Goal: Contribute content: Contribute content

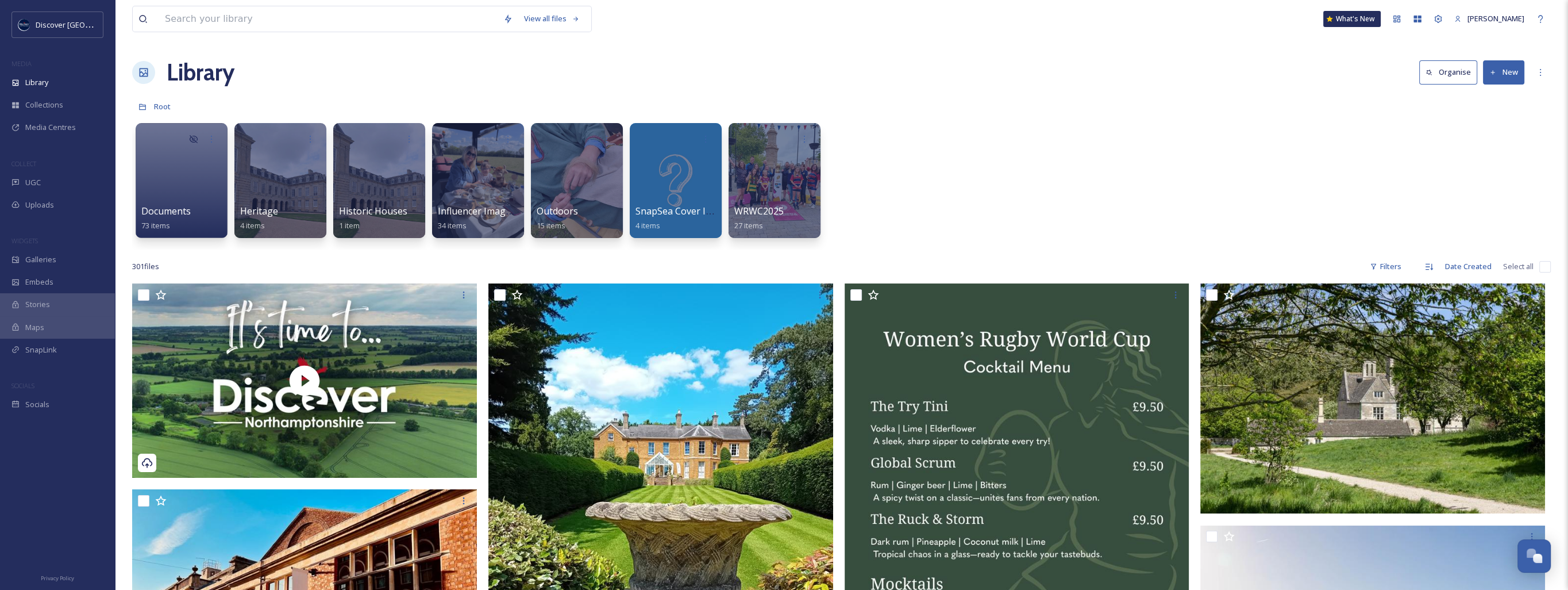
click at [1506, 67] on button "New" at bounding box center [1503, 72] width 41 height 24
click at [1490, 102] on span "File Upload" at bounding box center [1499, 99] width 38 height 11
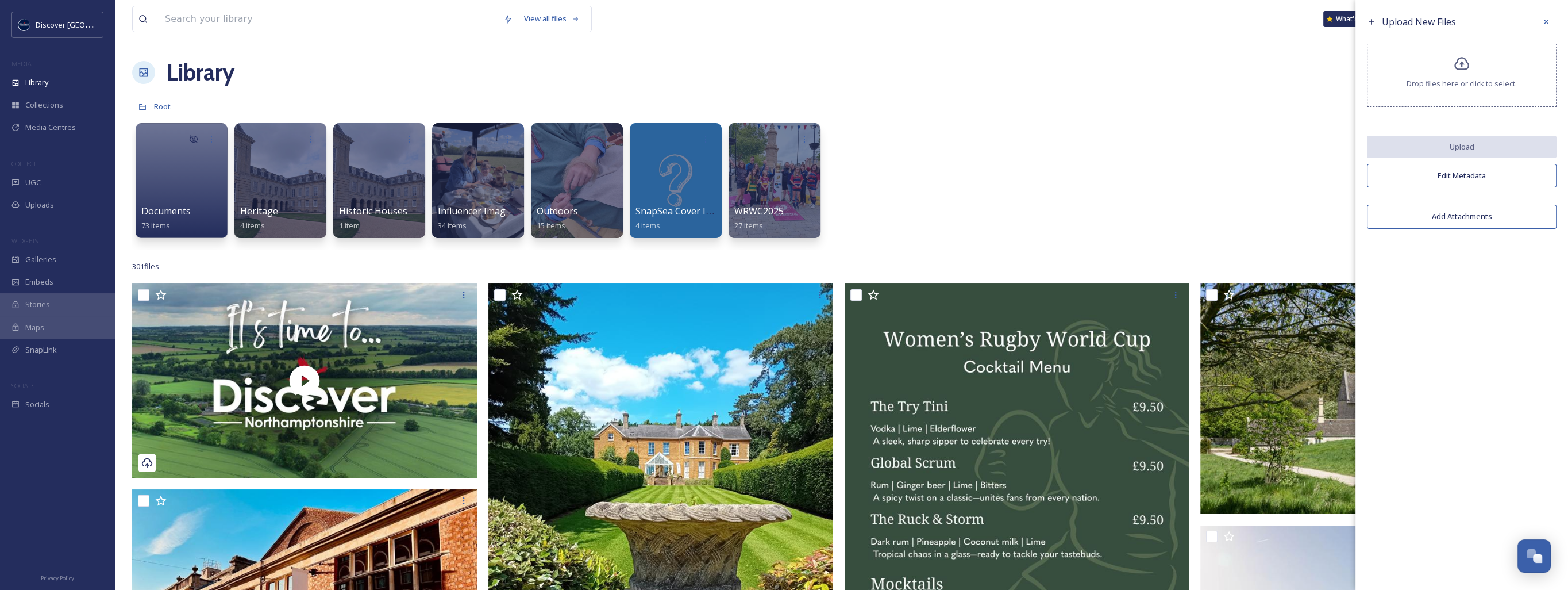
click at [1473, 75] on div "Drop files here or click to select." at bounding box center [1461, 75] width 190 height 63
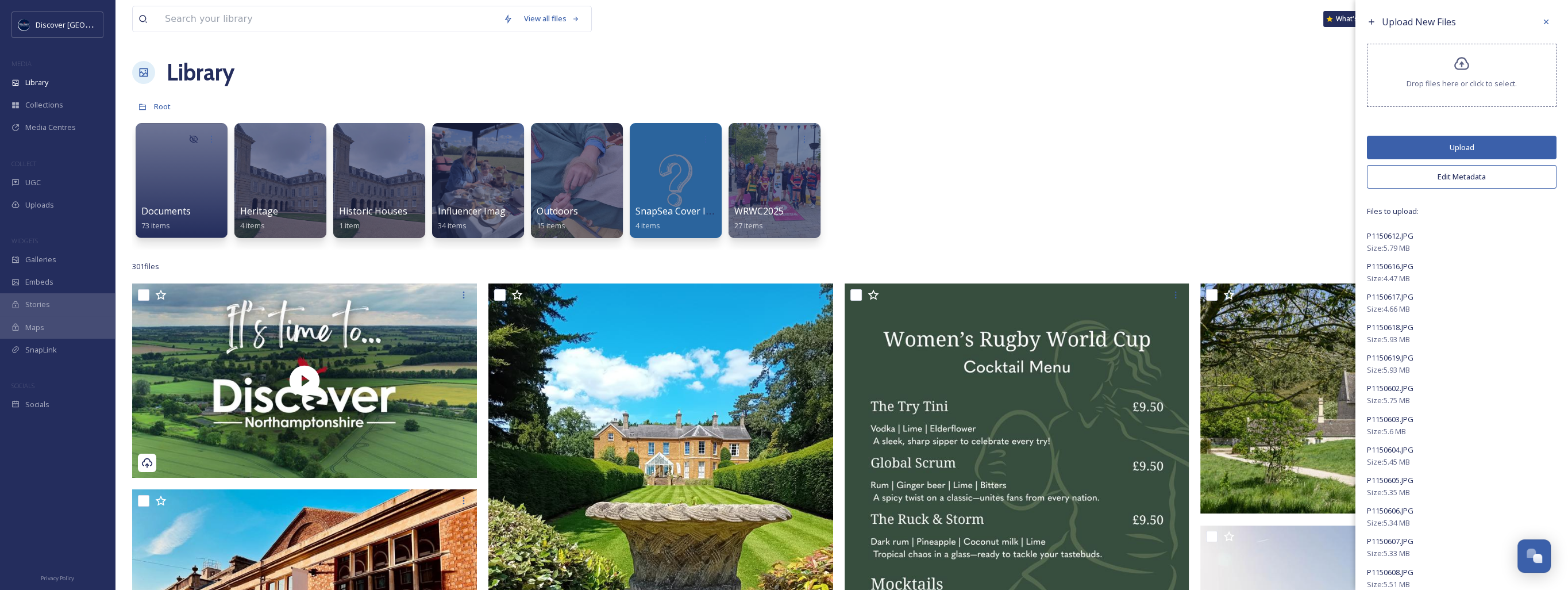
click at [1438, 177] on button "Edit Metadata" at bounding box center [1461, 177] width 190 height 24
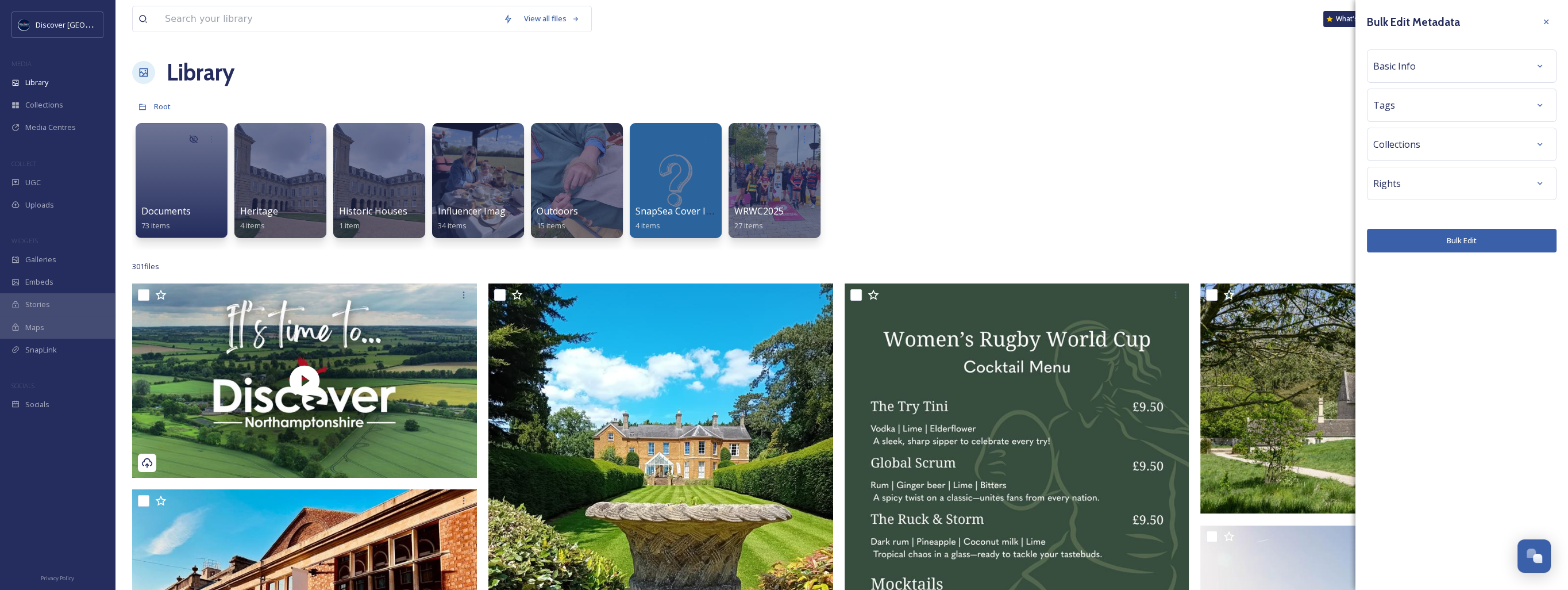
click at [1430, 68] on div "Basic Info" at bounding box center [1461, 66] width 177 height 21
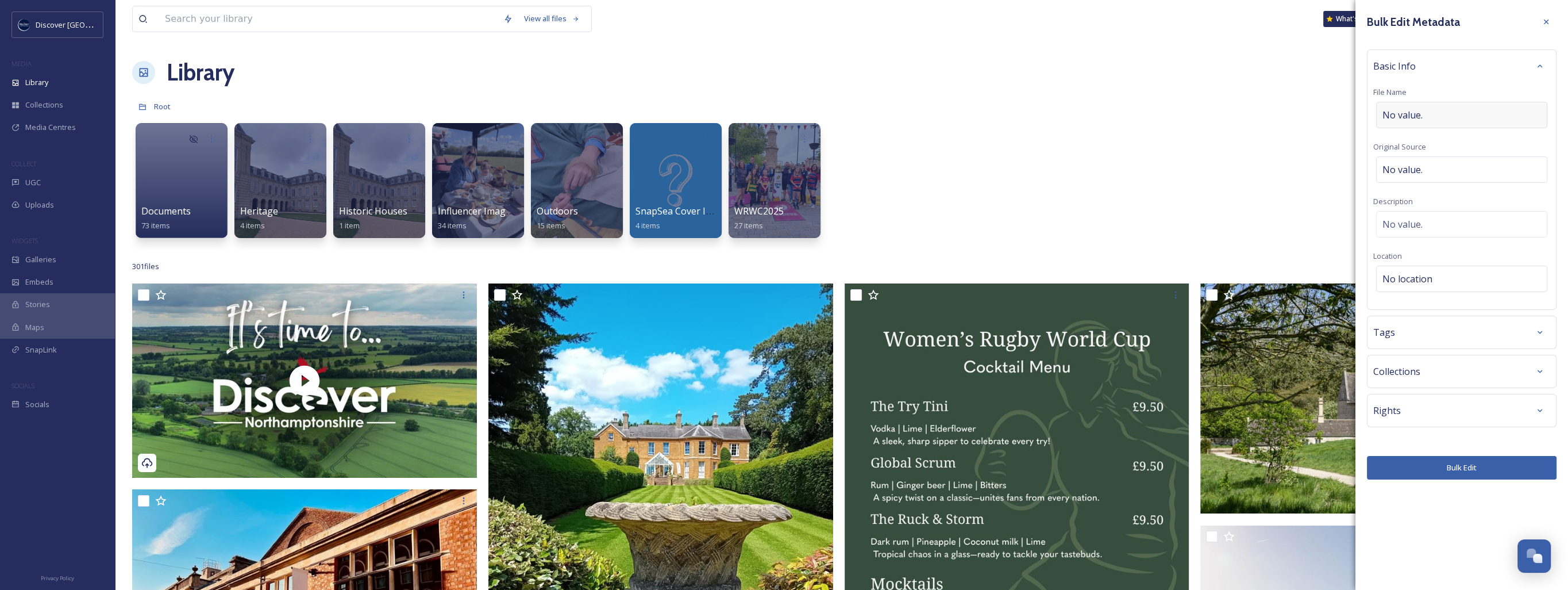
click at [1414, 121] on span "No value." at bounding box center [1403, 115] width 40 height 14
click at [1383, 114] on input "WRWC Match [DATE]" at bounding box center [1461, 115] width 177 height 26
click at [1383, 115] on input "WRWC Match [DATE]" at bounding box center [1461, 115] width 177 height 26
type input "CREDIT: NNBN - WRWC Match [DATE]"
click at [1405, 165] on div "Basic Info File Name CREDIT: NNBN - WRWC Match [DATE] Original Source No value.…" at bounding box center [1461, 178] width 190 height 257
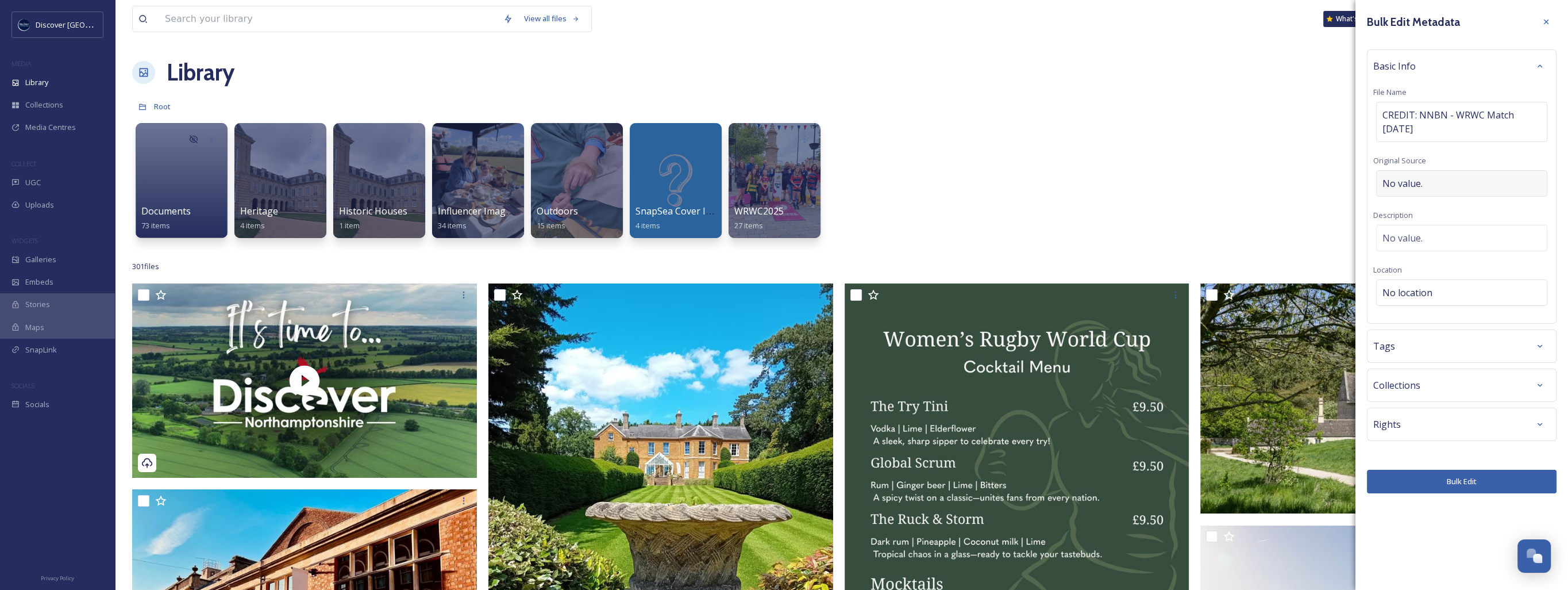
click at [1393, 191] on div "No value." at bounding box center [1461, 183] width 171 height 26
type input "NNBN - [PERSON_NAME]"
click at [1404, 428] on div "Rights" at bounding box center [1461, 422] width 177 height 21
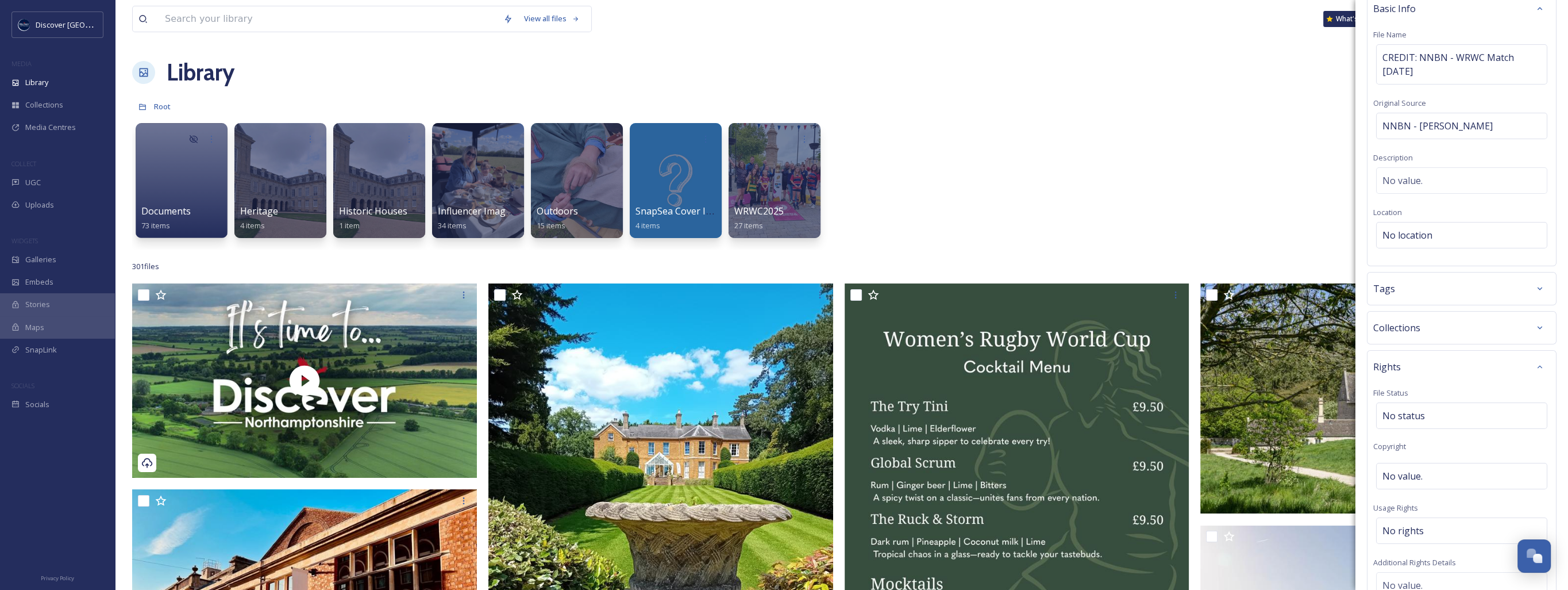
scroll to position [115, 0]
click at [1404, 415] on span "No value." at bounding box center [1403, 419] width 40 height 14
type input "NNBN"
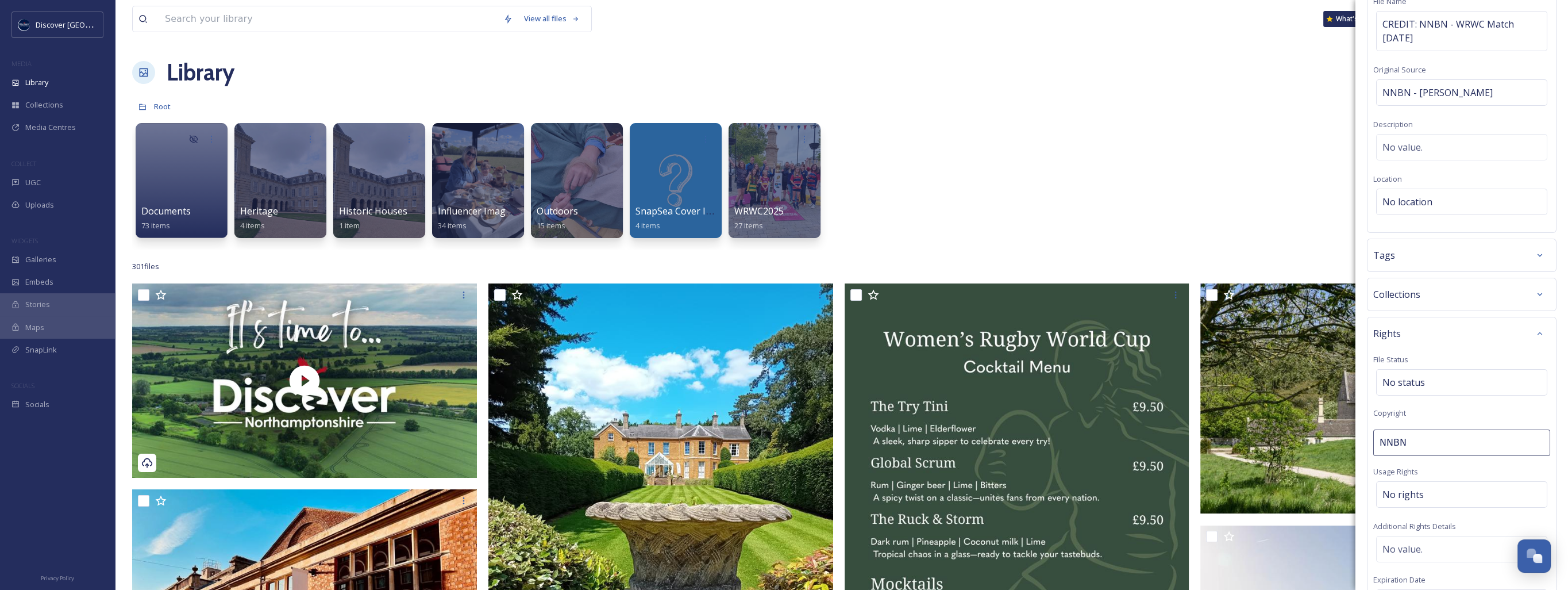
scroll to position [244, 0]
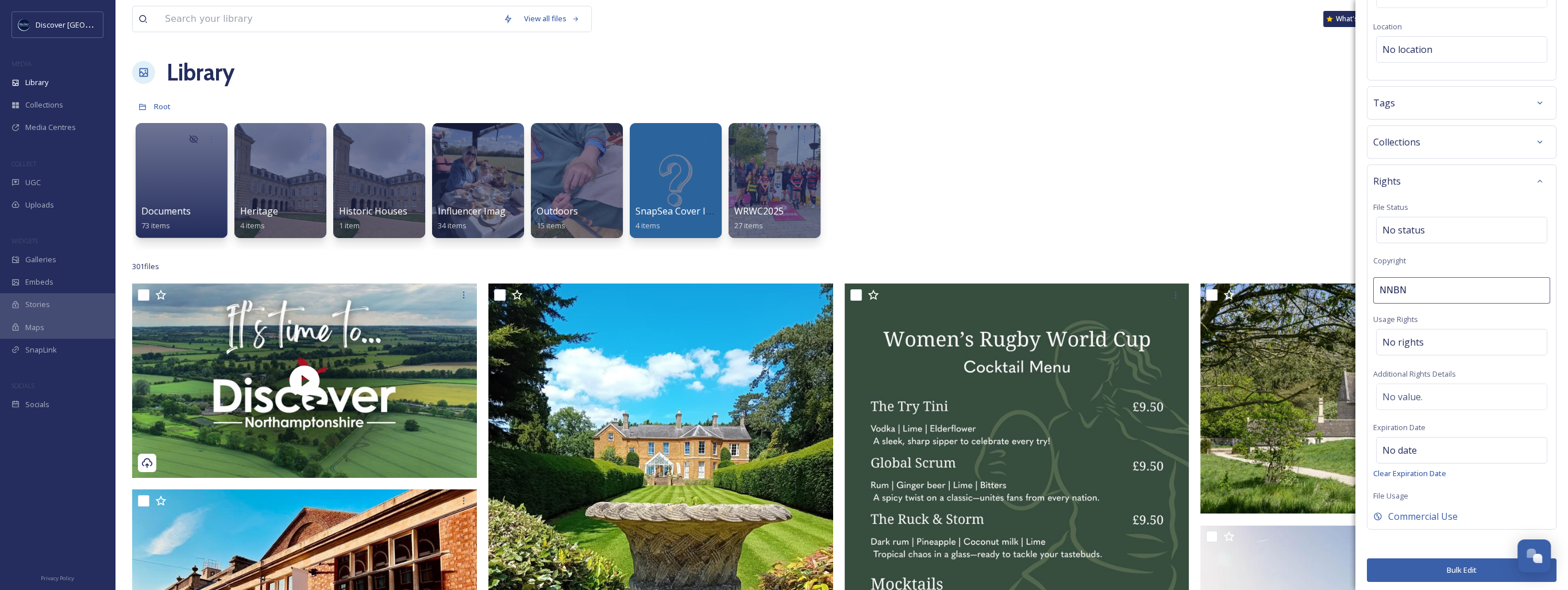
click at [1406, 565] on button "Bulk Edit" at bounding box center [1461, 570] width 190 height 24
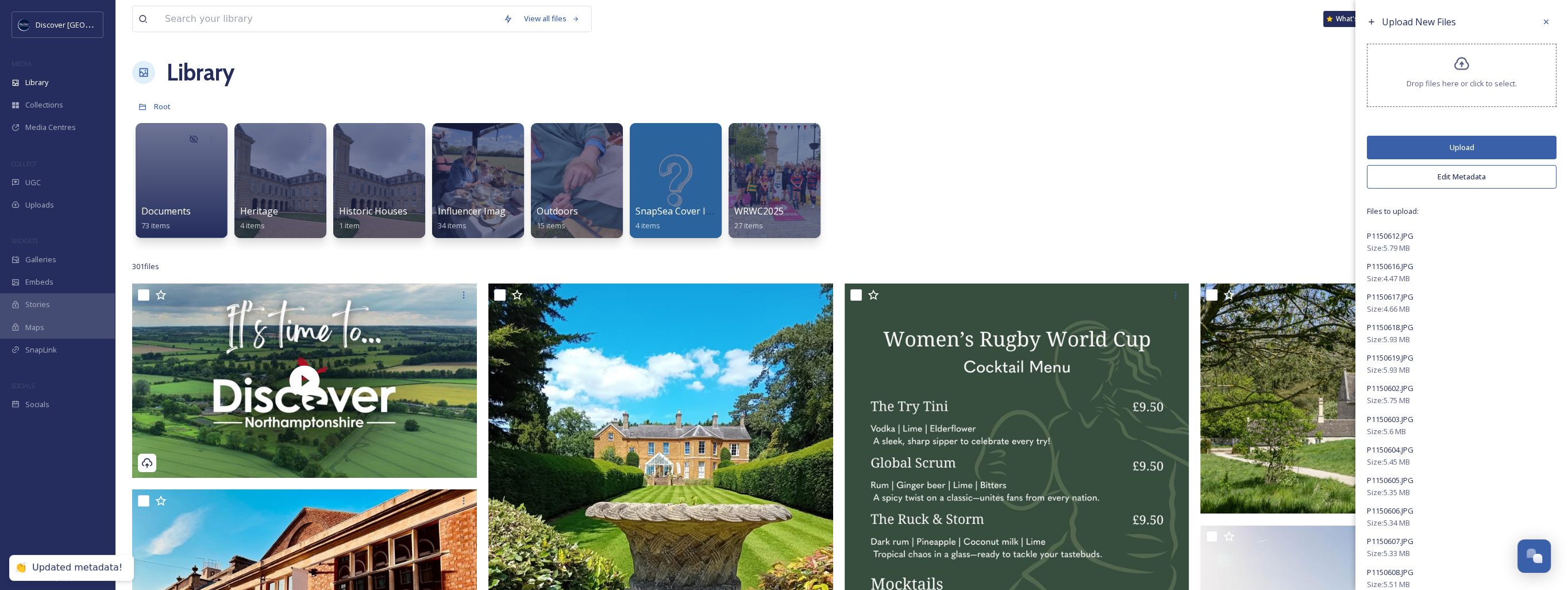
click at [1448, 151] on button "Upload" at bounding box center [1461, 147] width 190 height 24
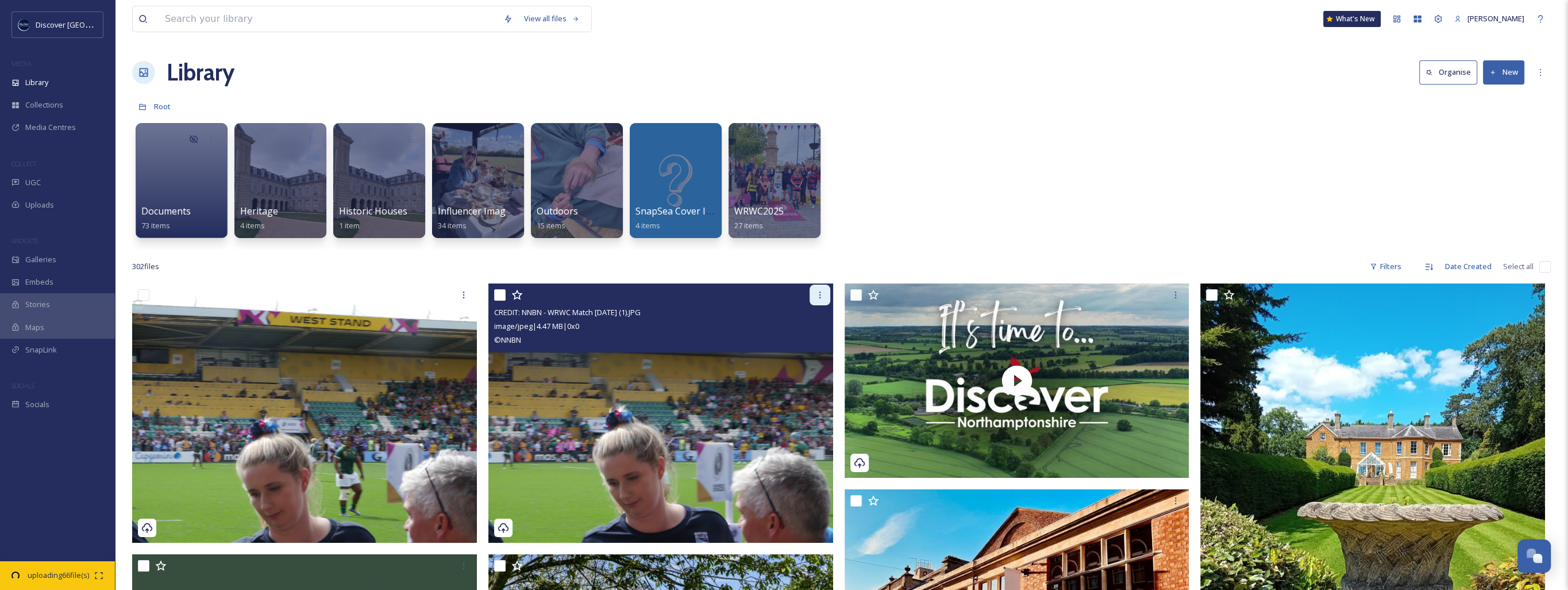
click at [822, 295] on icon at bounding box center [820, 295] width 10 height 10
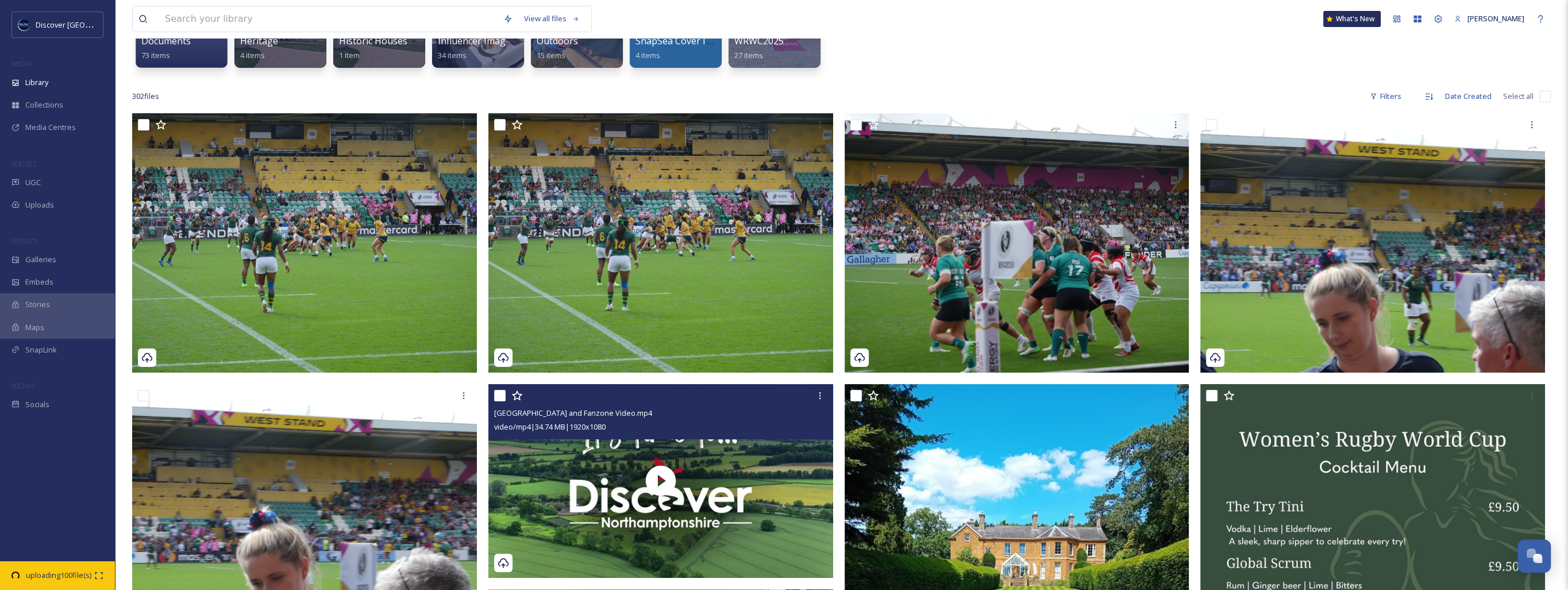
scroll to position [172, 0]
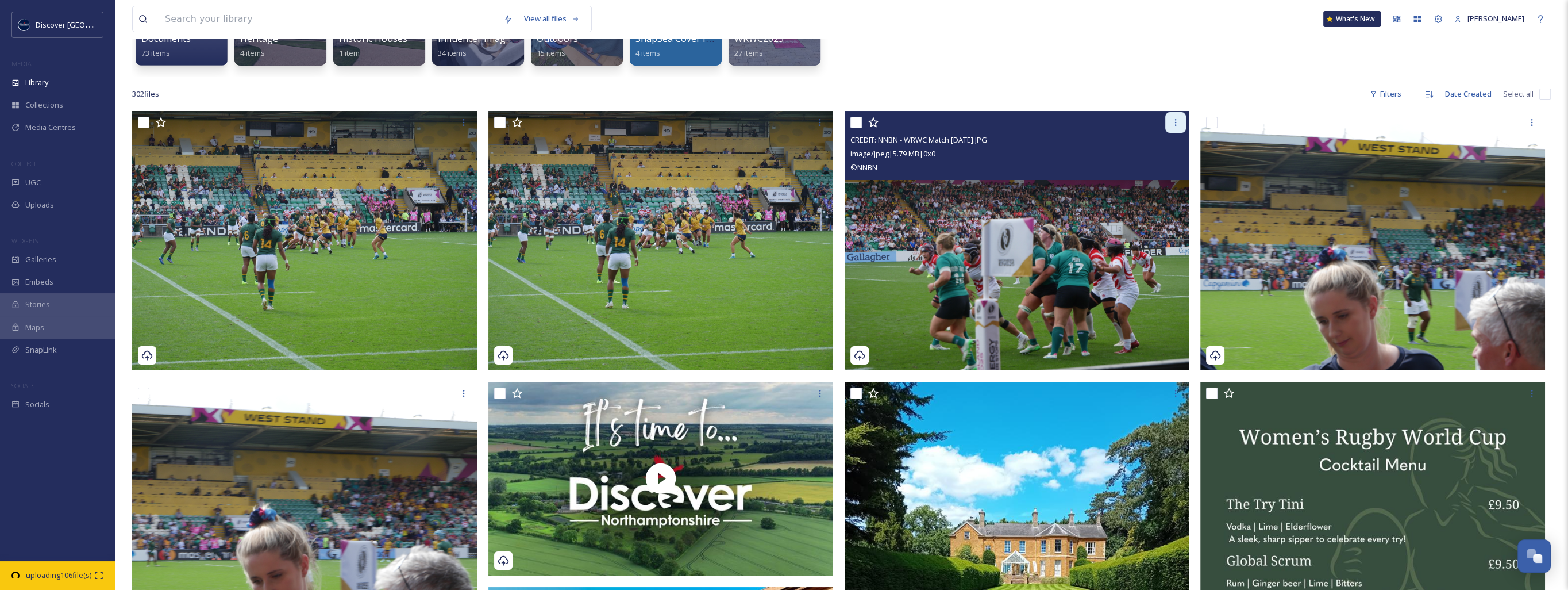
click at [1170, 123] on div at bounding box center [1175, 122] width 21 height 21
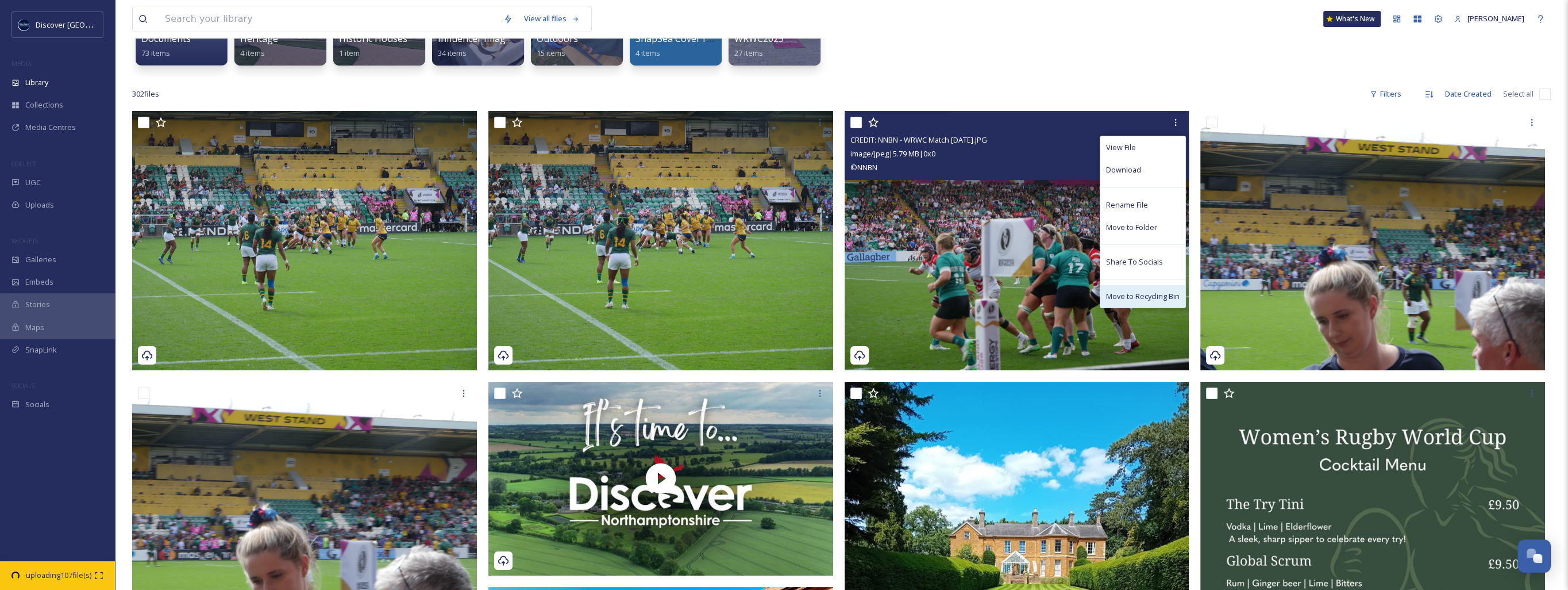
click at [1113, 297] on span "Move to Recycling Bin" at bounding box center [1143, 296] width 74 height 11
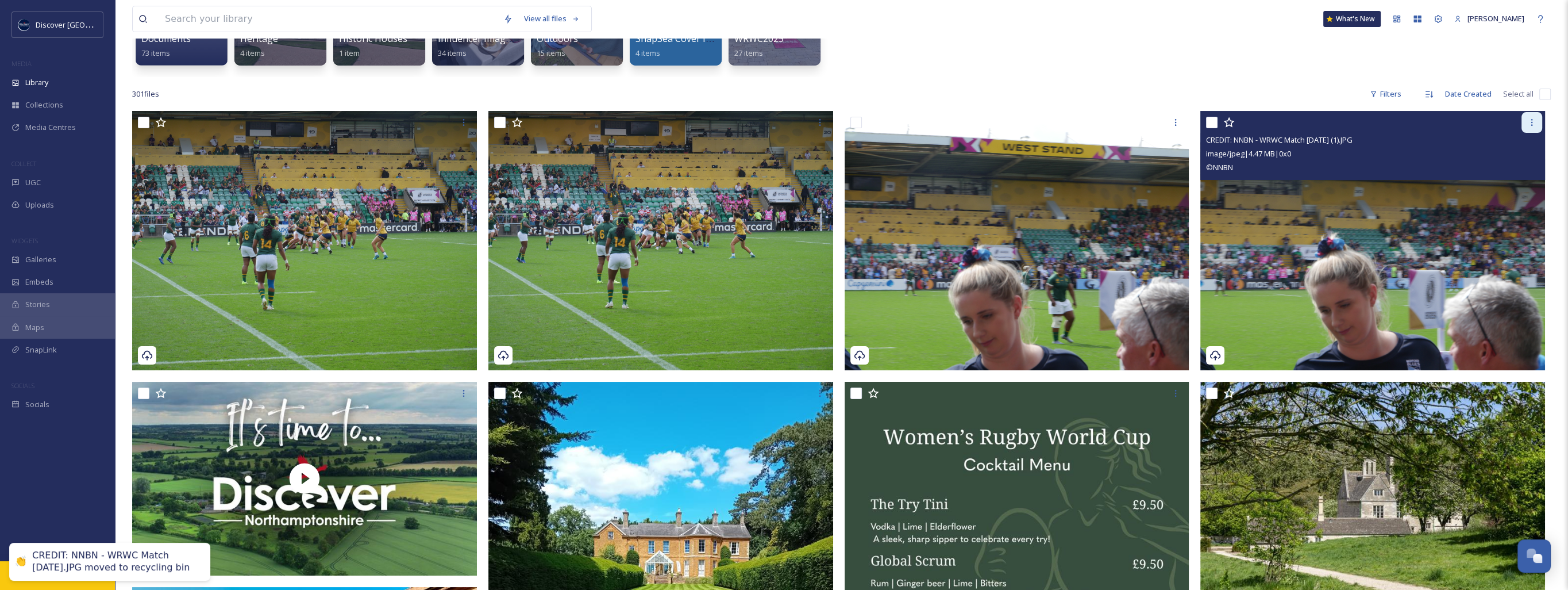
click at [1528, 125] on icon at bounding box center [1532, 122] width 10 height 10
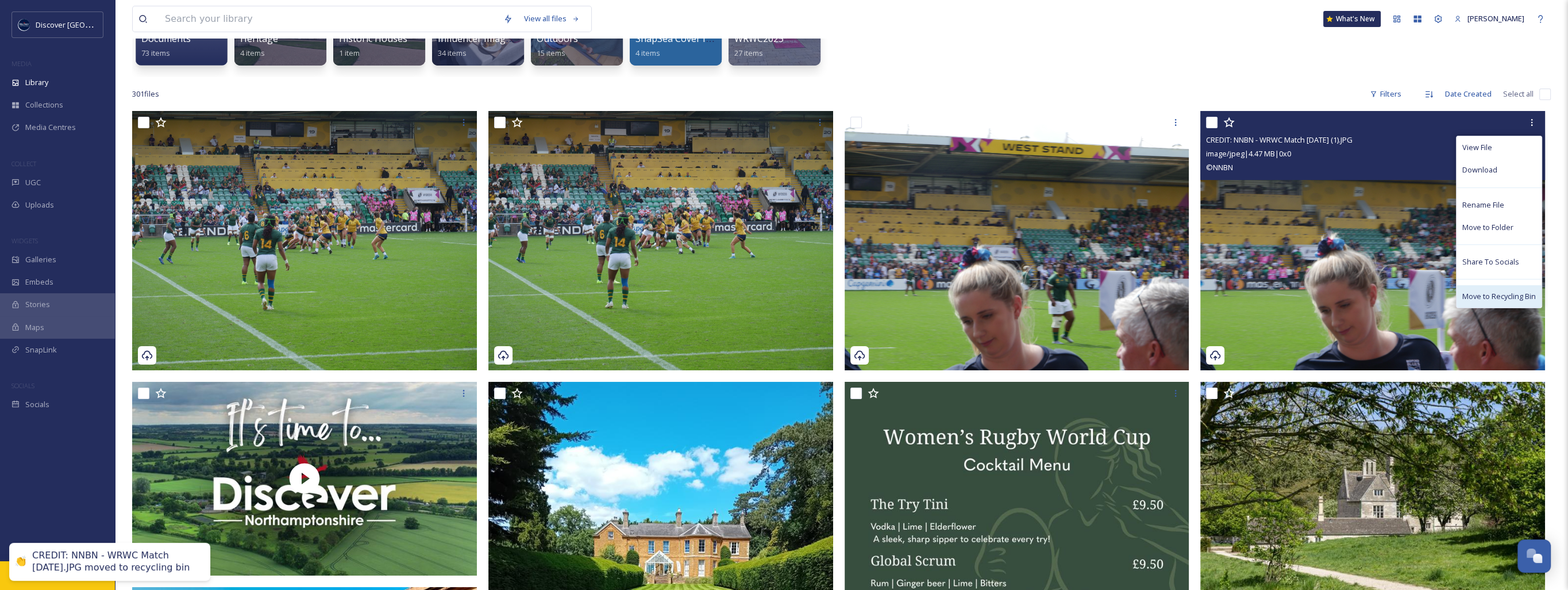
click at [1467, 302] on div "Move to Recycling Bin" at bounding box center [1499, 296] width 85 height 22
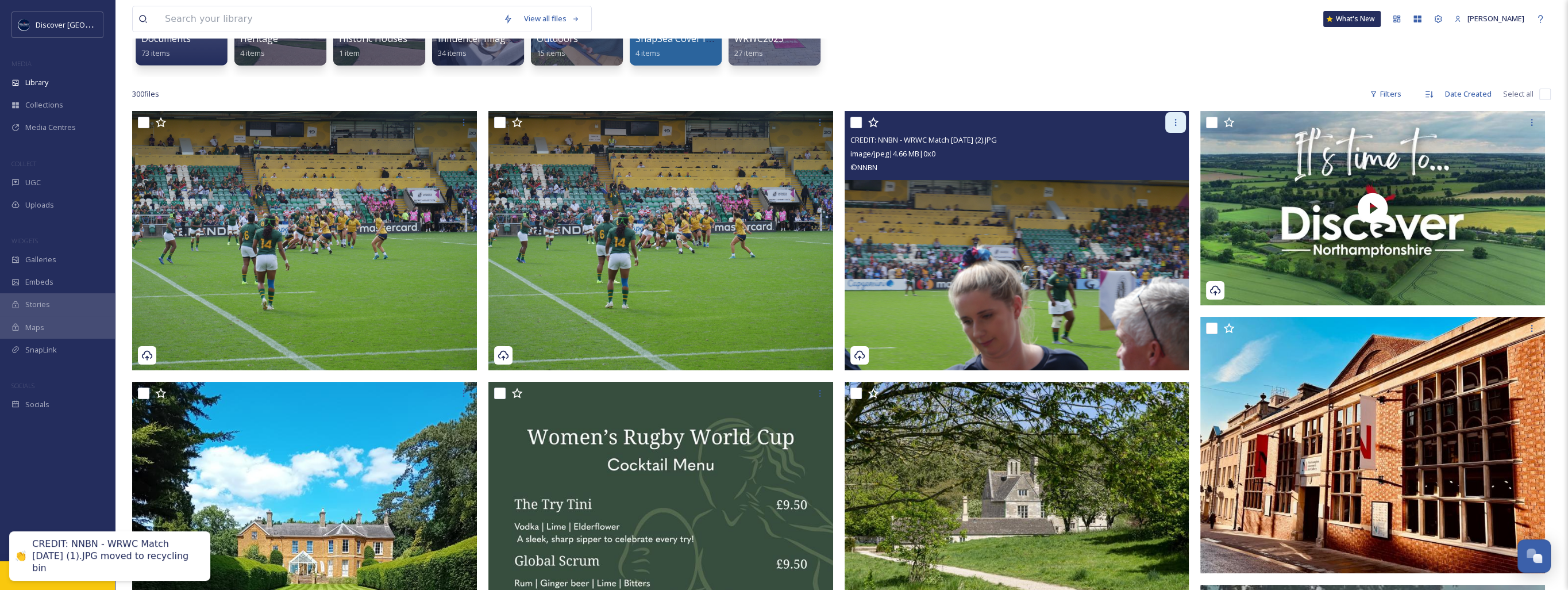
click at [1178, 123] on icon at bounding box center [1175, 122] width 10 height 10
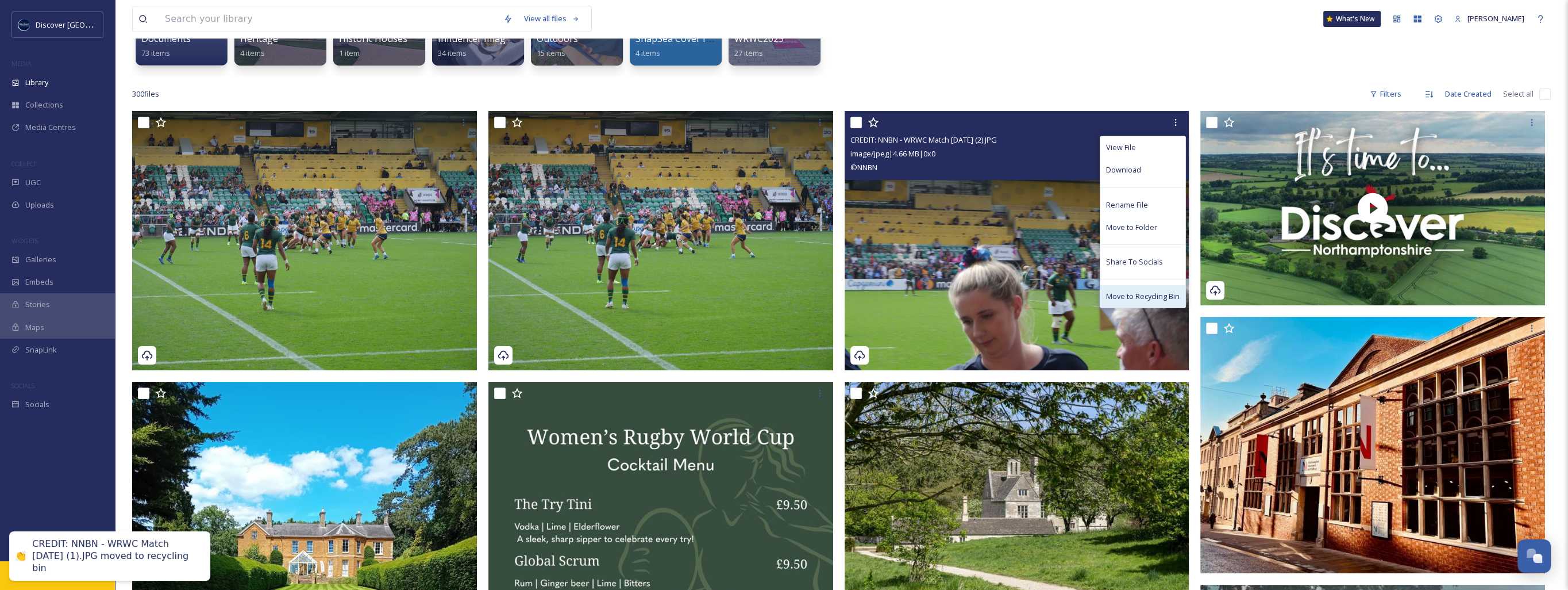
click at [1170, 300] on span "Move to Recycling Bin" at bounding box center [1143, 296] width 74 height 11
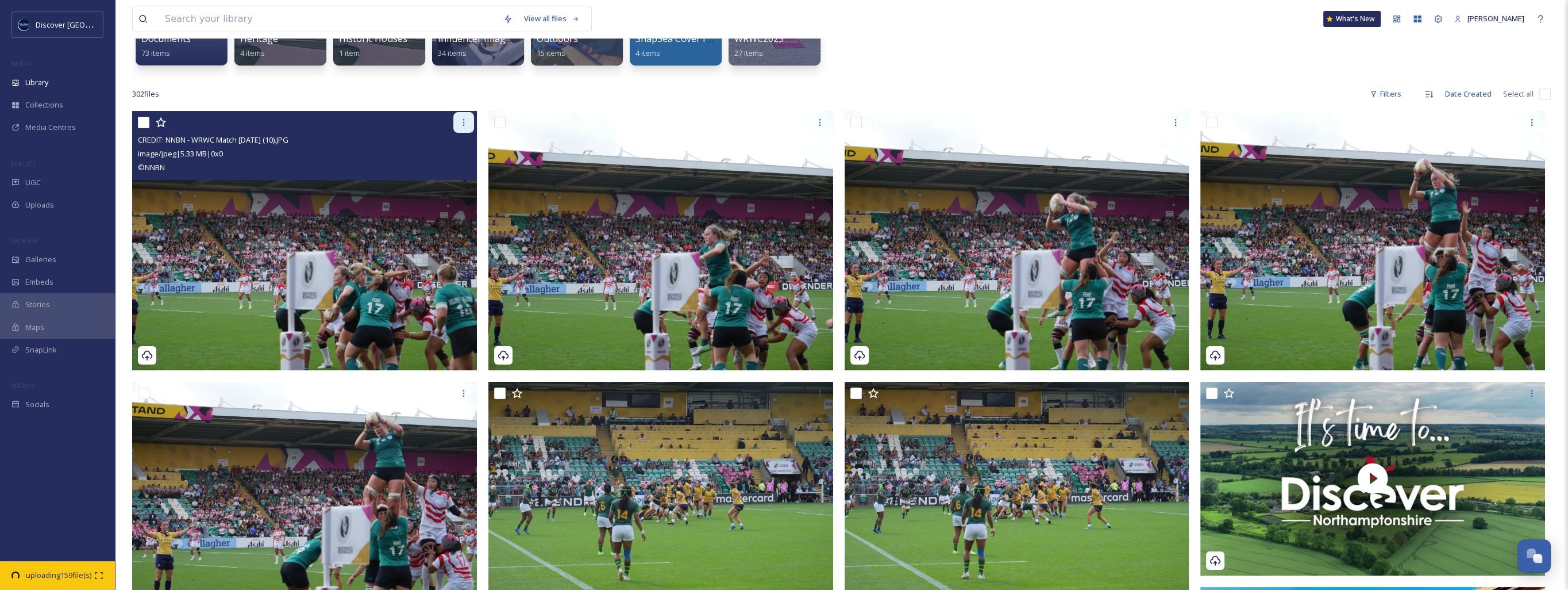
click at [461, 115] on div at bounding box center [464, 122] width 21 height 21
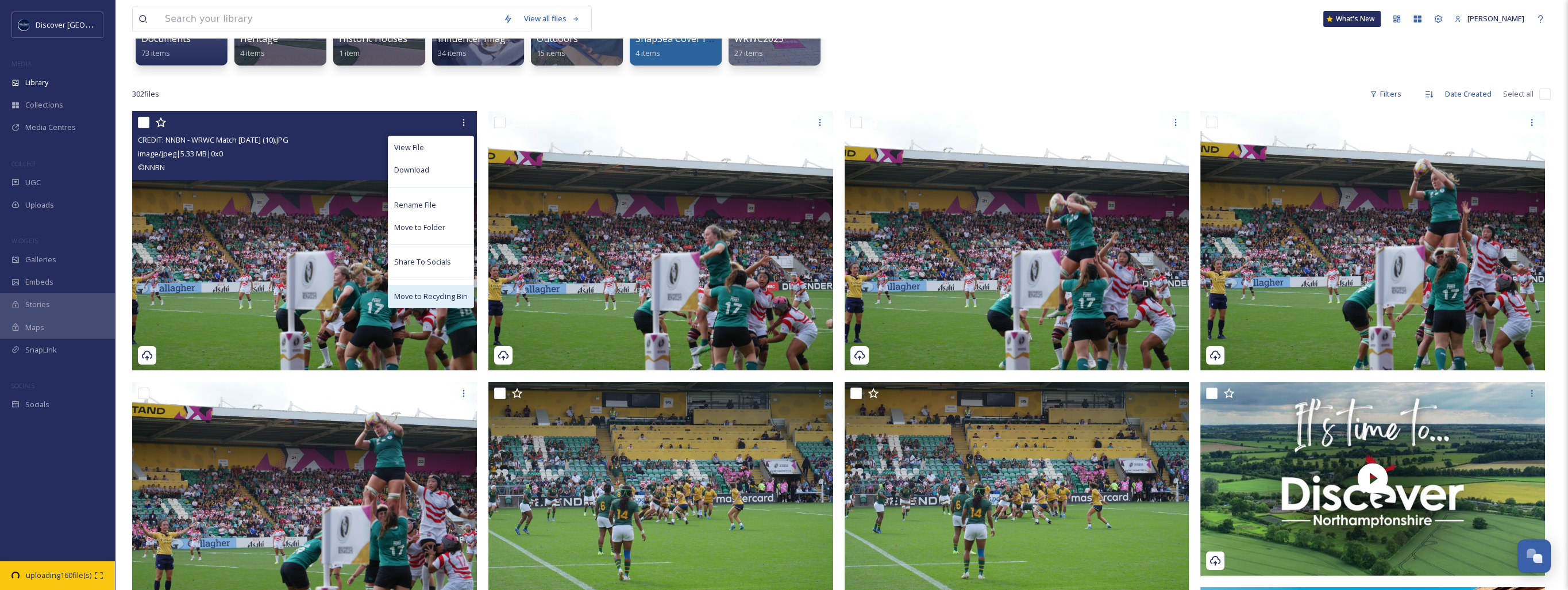
click at [437, 299] on span "Move to Recycling Bin" at bounding box center [431, 296] width 74 height 11
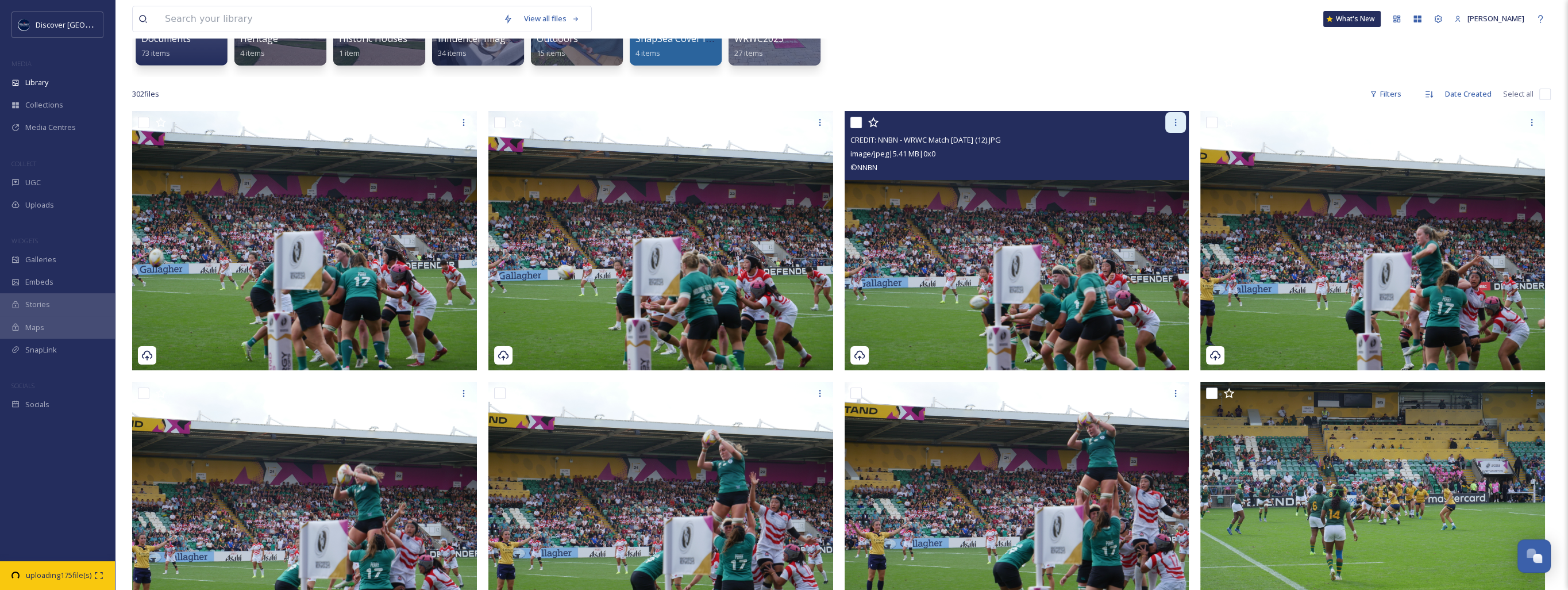
click at [1168, 118] on div at bounding box center [1175, 122] width 21 height 21
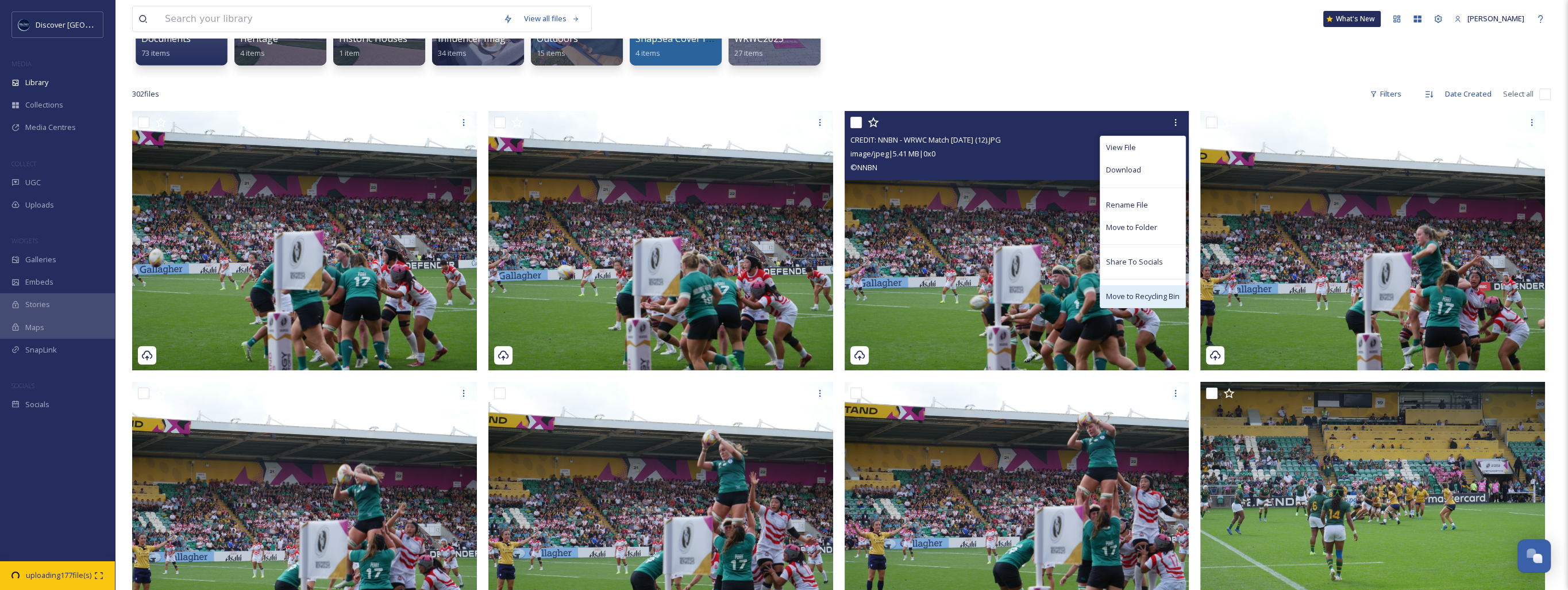
click at [1167, 301] on span "Move to Recycling Bin" at bounding box center [1143, 296] width 74 height 11
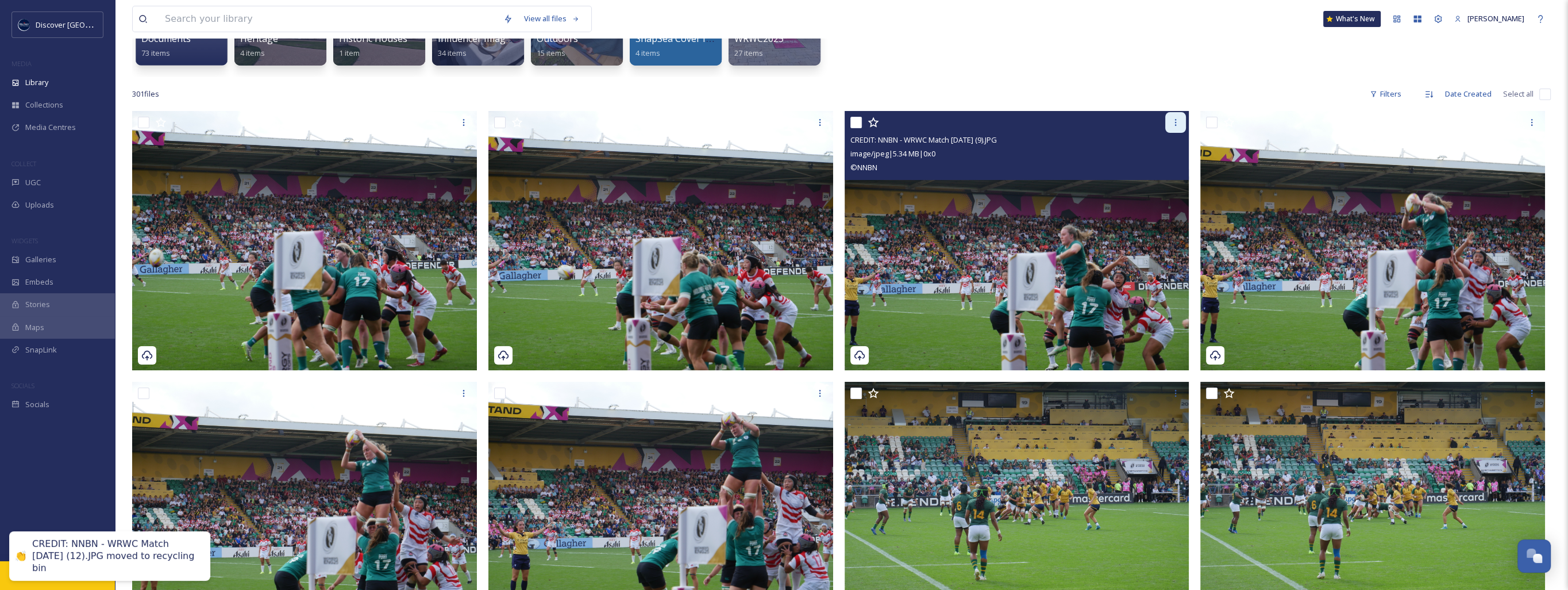
click at [1175, 123] on icon at bounding box center [1175, 122] width 10 height 10
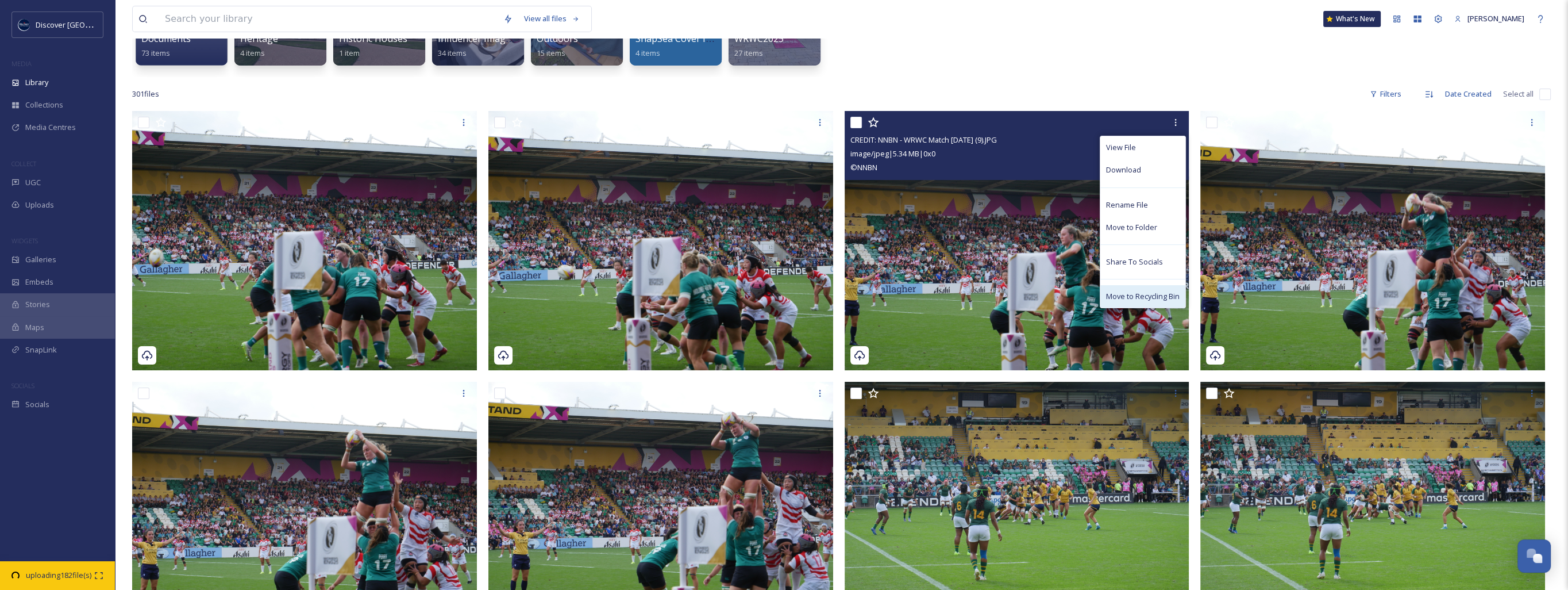
click at [1159, 290] on div "Move to Recycling Bin" at bounding box center [1143, 296] width 85 height 22
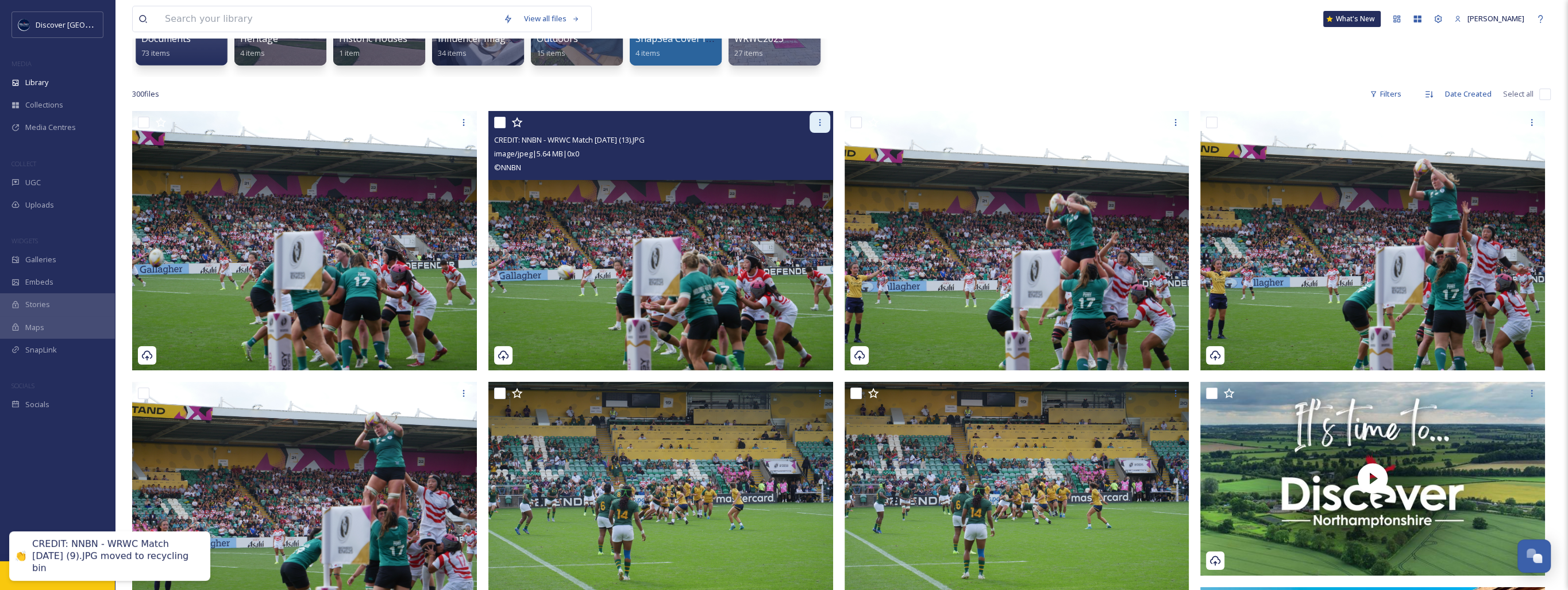
click at [817, 126] on icon at bounding box center [820, 122] width 10 height 10
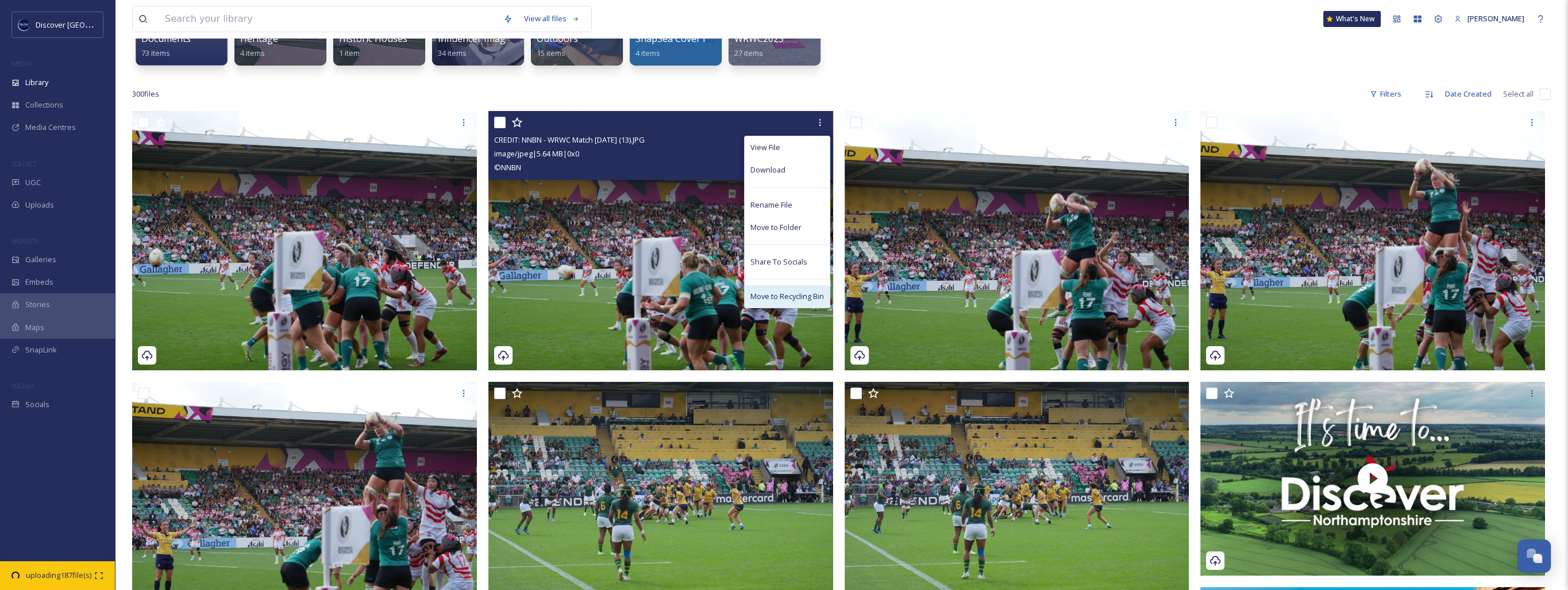
click at [805, 295] on span "Move to Recycling Bin" at bounding box center [787, 296] width 74 height 11
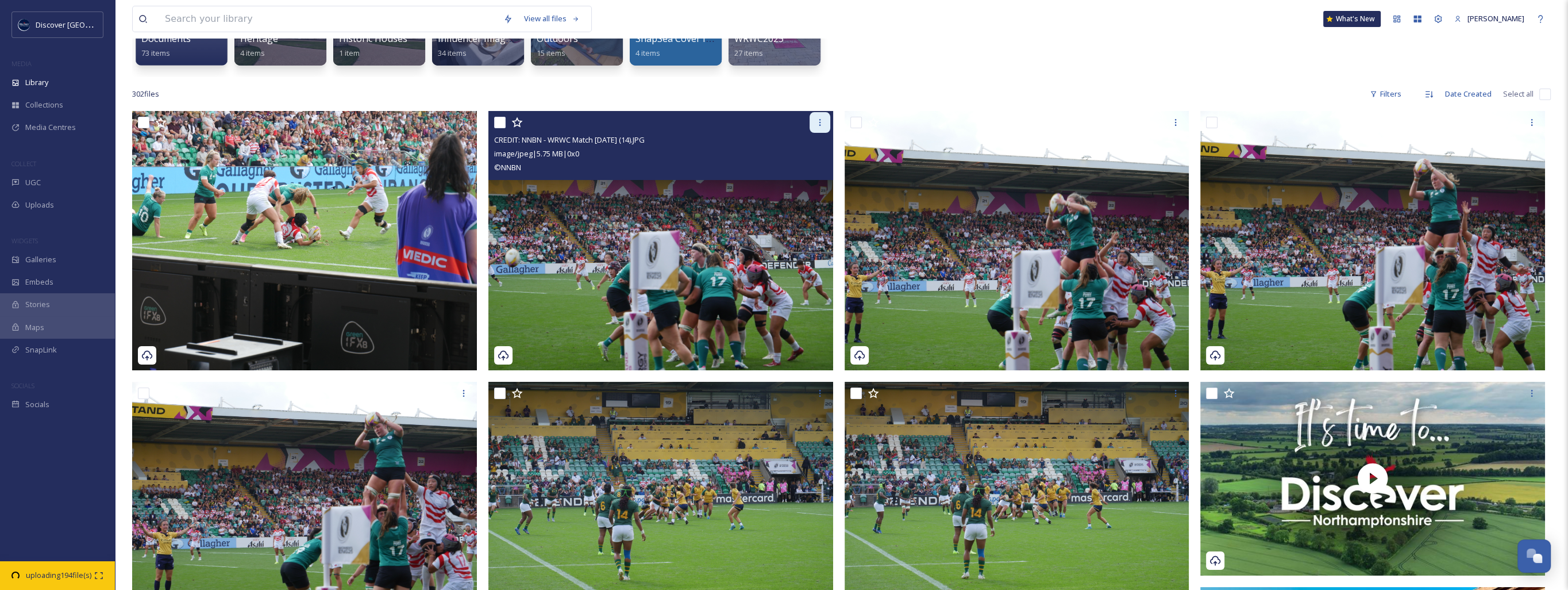
click at [823, 124] on icon at bounding box center [820, 122] width 10 height 10
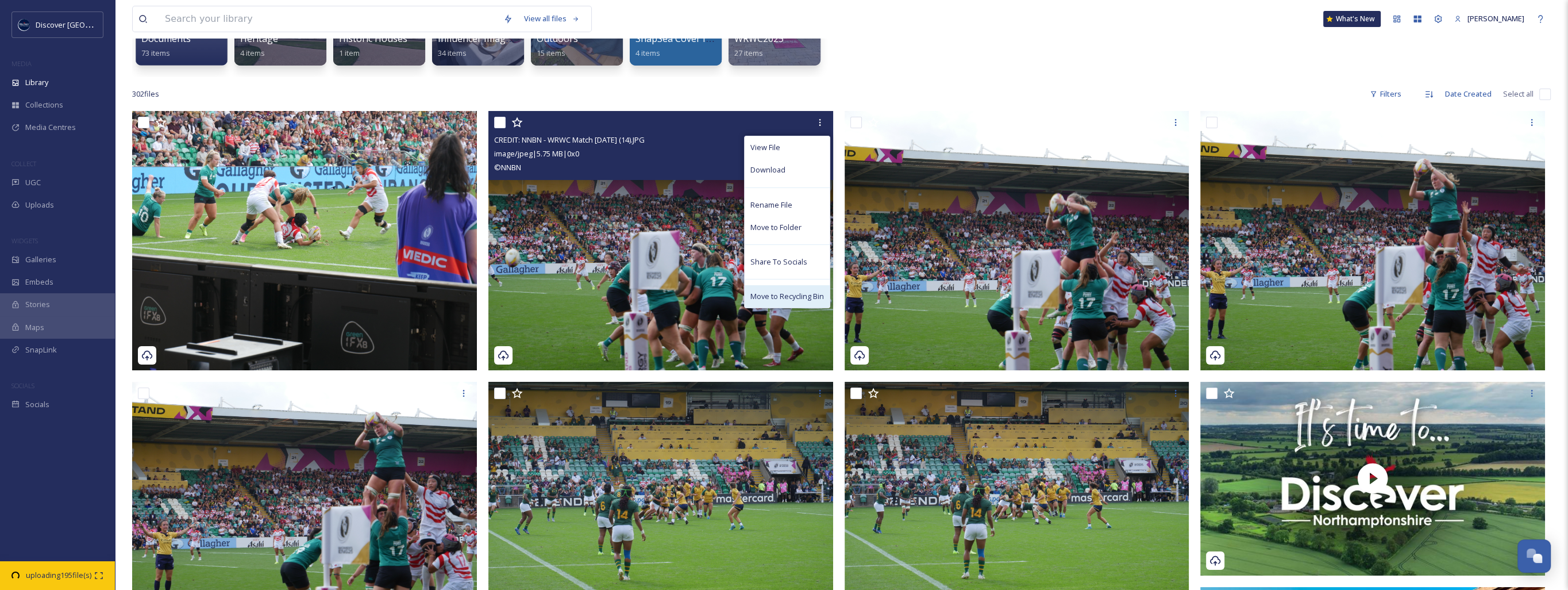
click at [803, 290] on div "Move to Recycling Bin" at bounding box center [787, 296] width 85 height 22
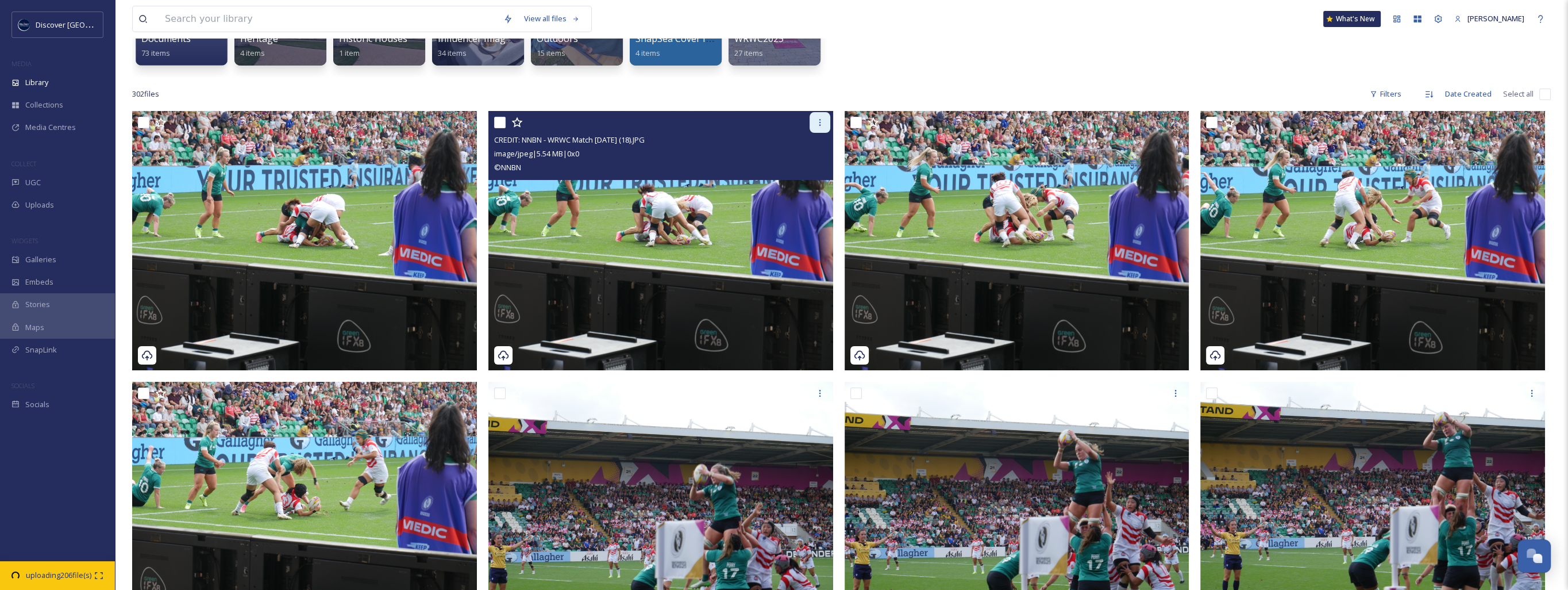
click at [825, 114] on div at bounding box center [820, 122] width 21 height 21
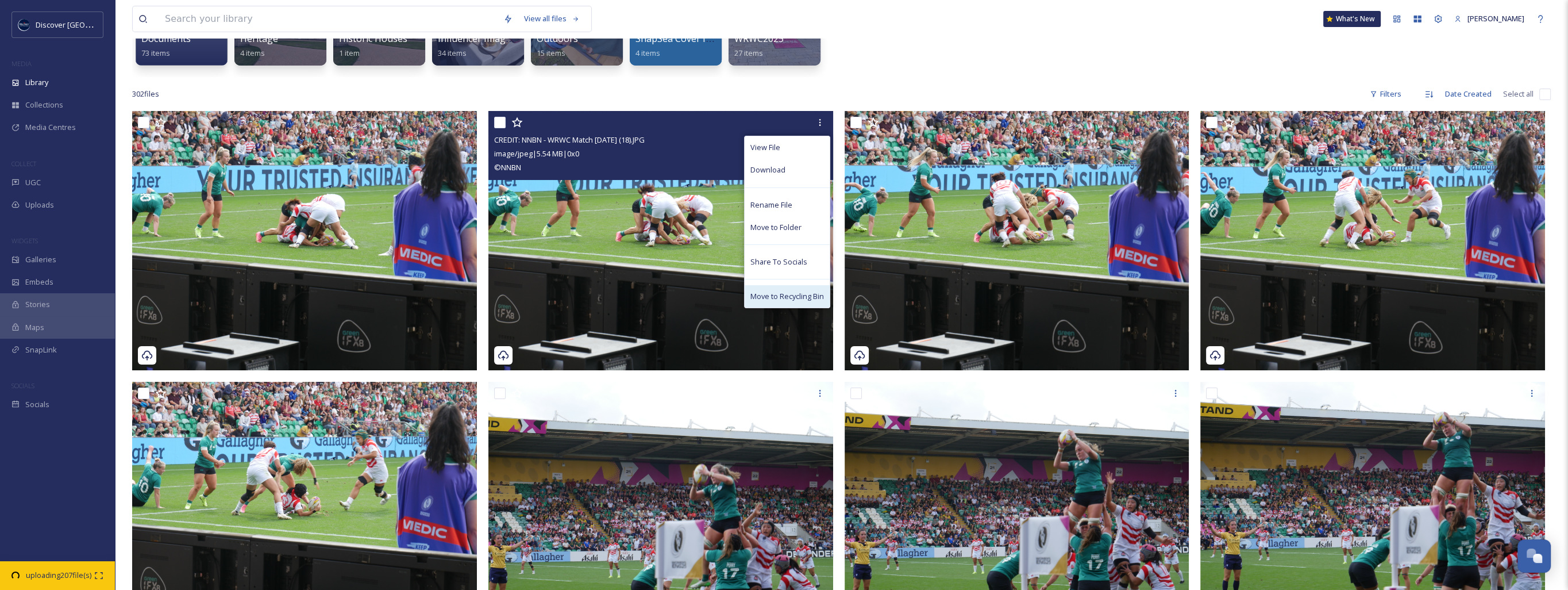
click at [784, 296] on span "Move to Recycling Bin" at bounding box center [787, 296] width 74 height 11
